Goal: Find specific page/section: Find specific page/section

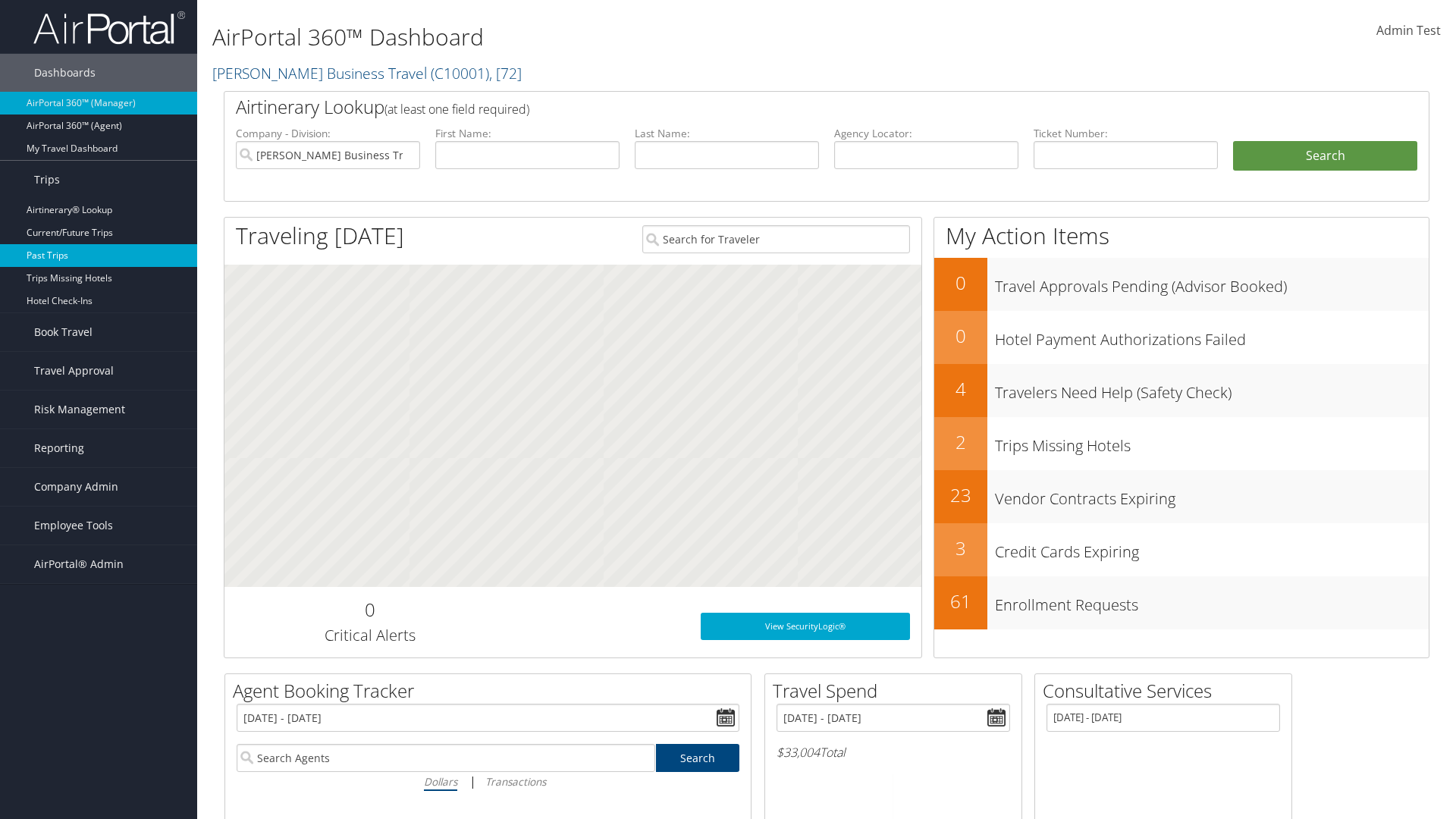
click at [99, 256] on link "Past Trips" at bounding box center [98, 256] width 197 height 23
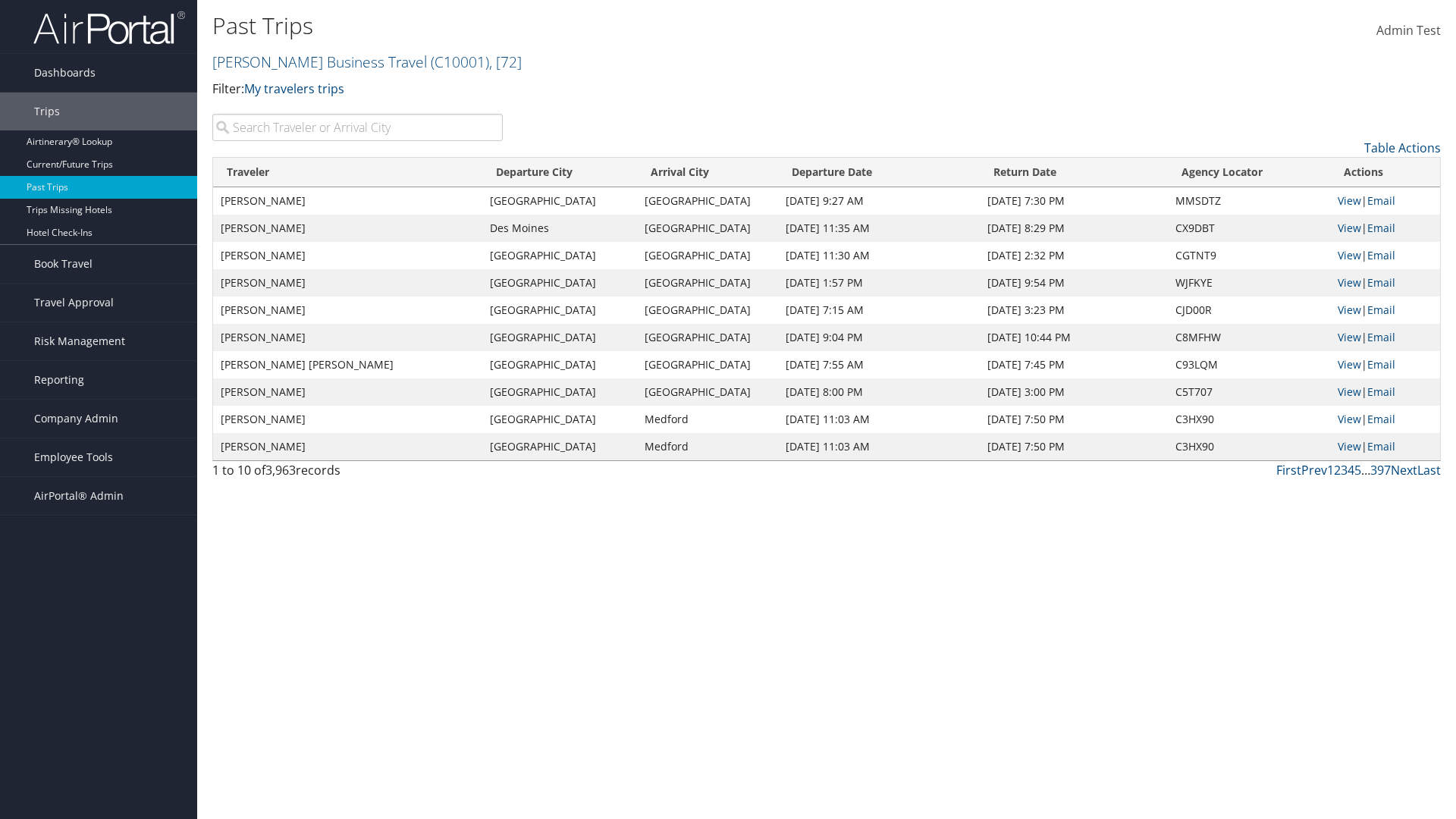
click at [358, 128] on input "search" at bounding box center [357, 128] width 290 height 28
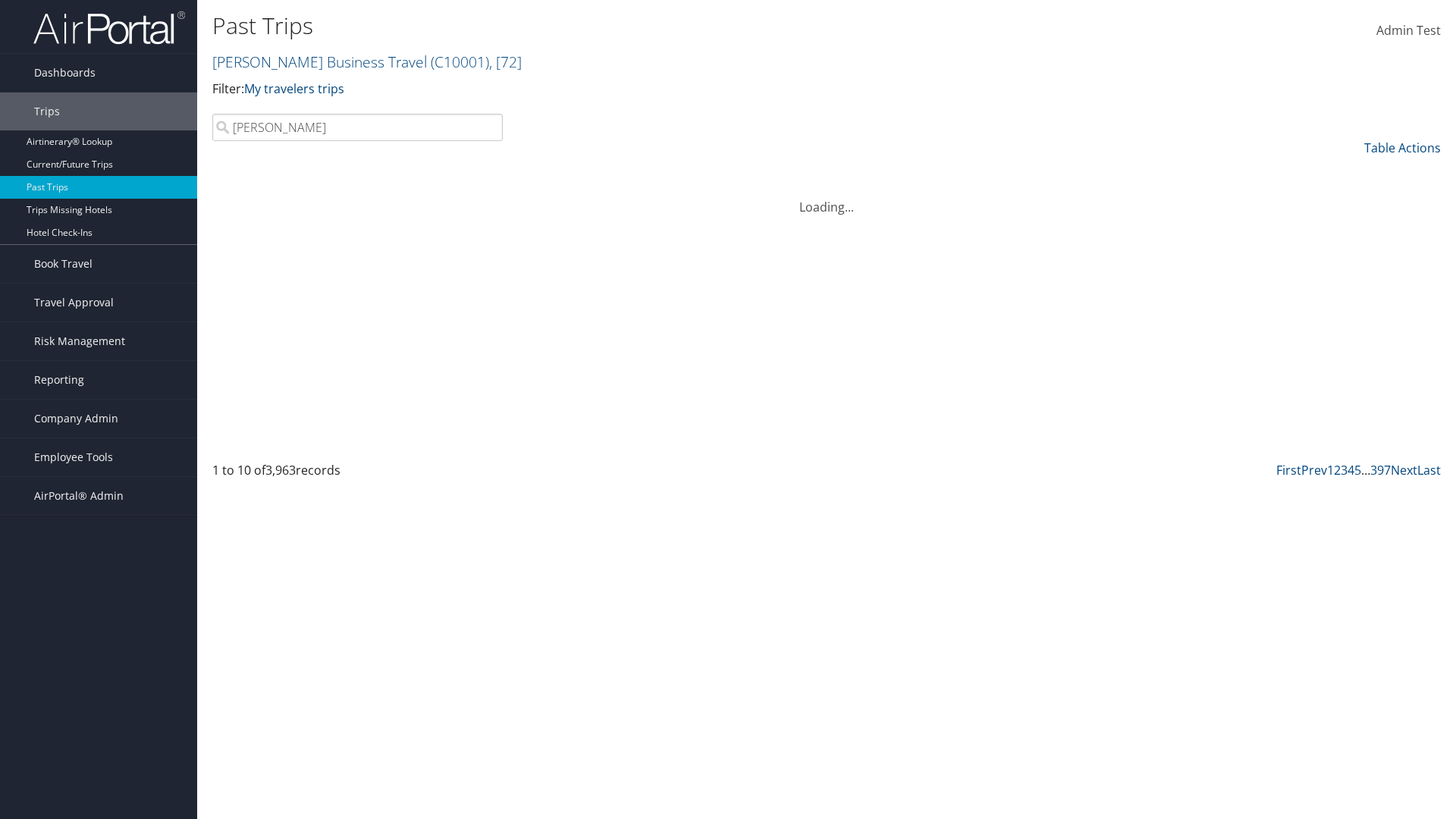
type input "Kathleen"
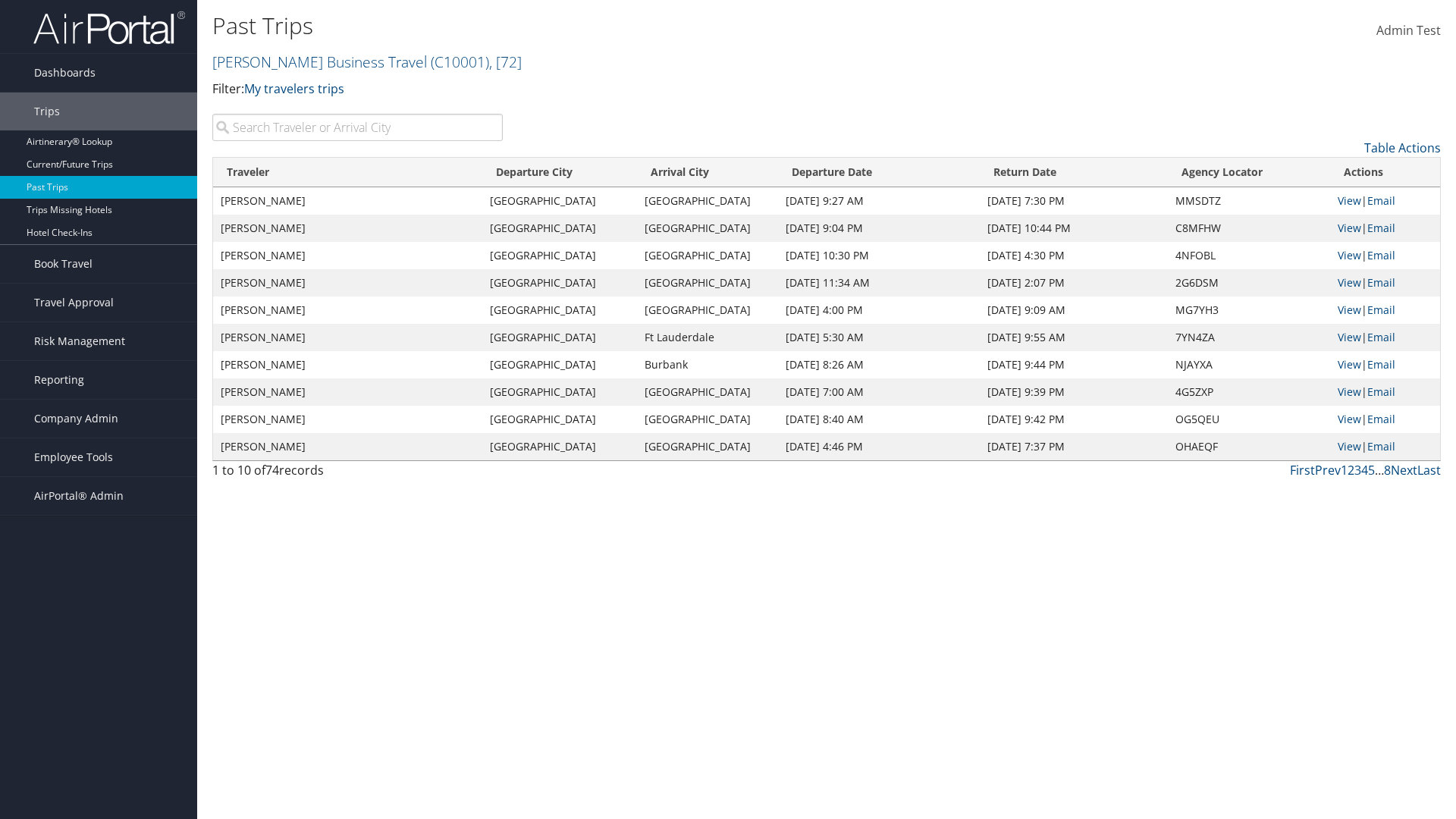
click at [358, 128] on input "search" at bounding box center [357, 128] width 290 height 28
type input "Grand Rapids"
